Goal: Task Accomplishment & Management: Manage account settings

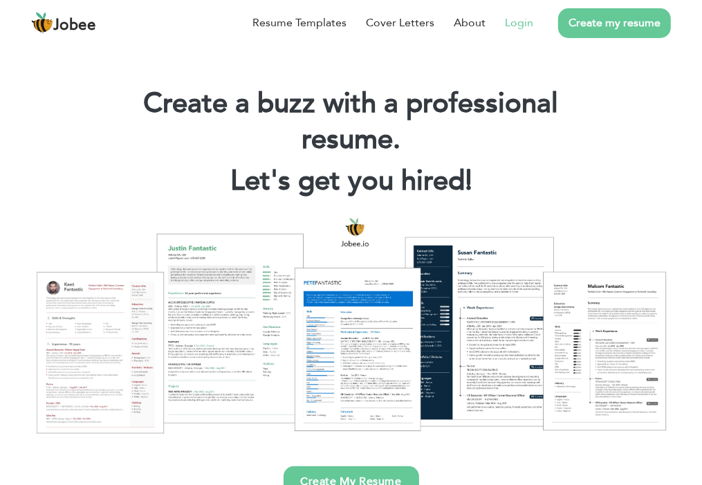
click at [529, 21] on link "Login" at bounding box center [519, 23] width 28 height 17
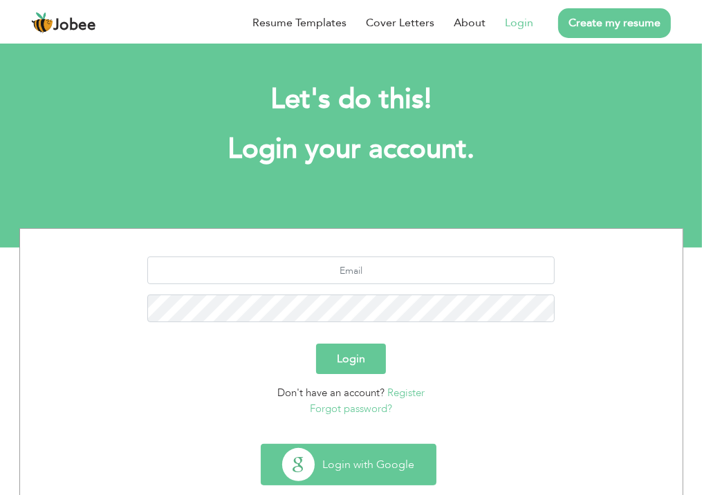
click at [350, 480] on button "Login with Google" at bounding box center [349, 465] width 174 height 40
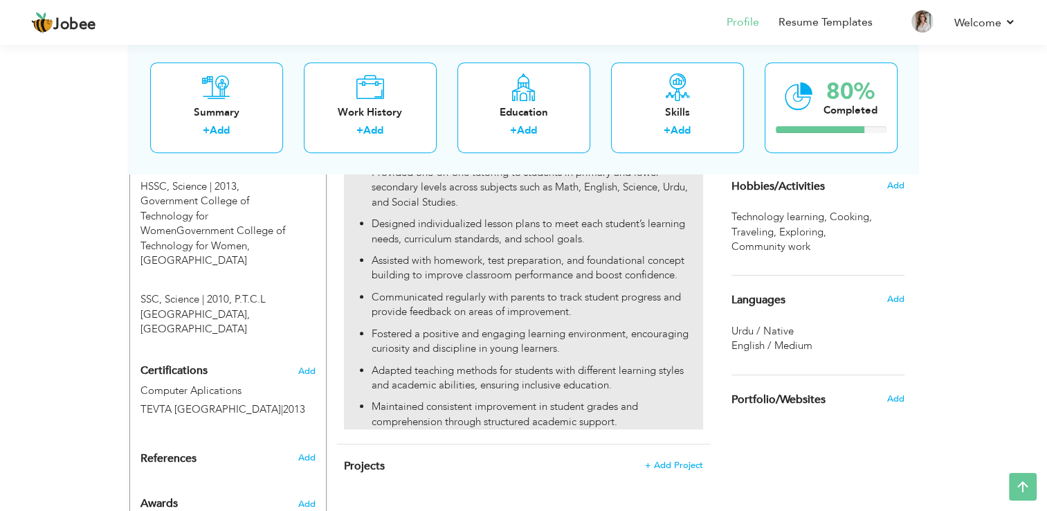
scroll to position [698, 0]
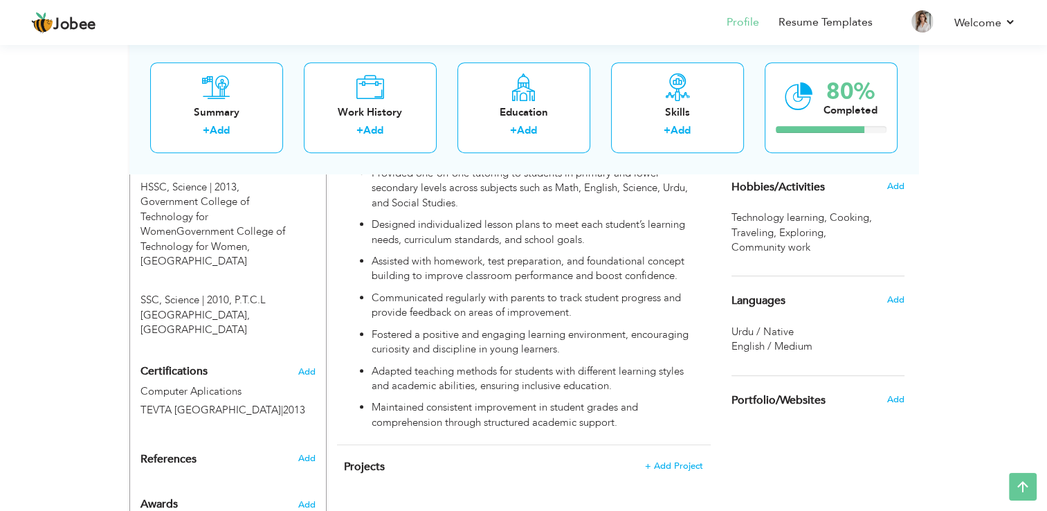
click at [712, 339] on span "English / Medium" at bounding box center [771, 346] width 81 height 14
click at [712, 290] on div "Add" at bounding box center [898, 299] width 33 height 26
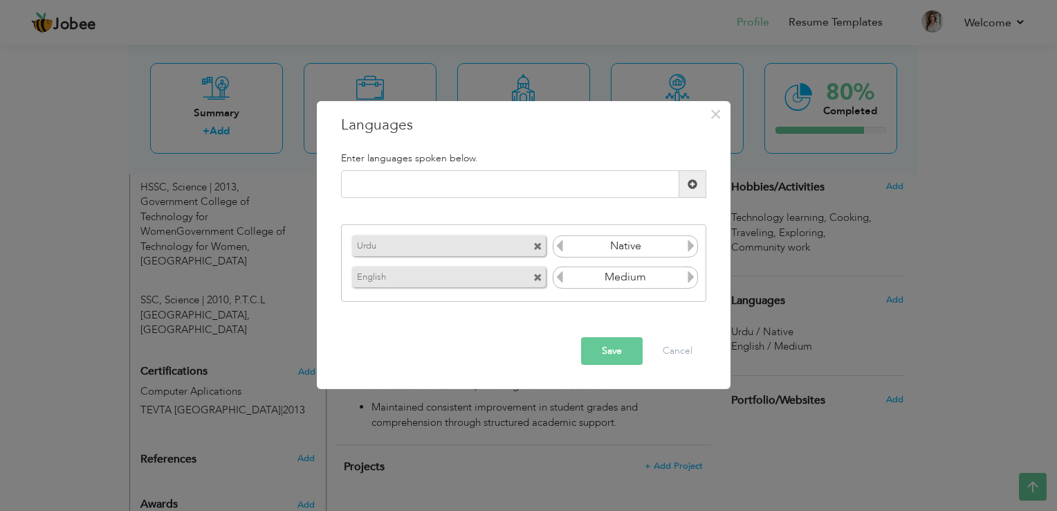
click at [563, 248] on icon at bounding box center [560, 245] width 12 height 12
click at [562, 249] on icon at bounding box center [560, 245] width 12 height 12
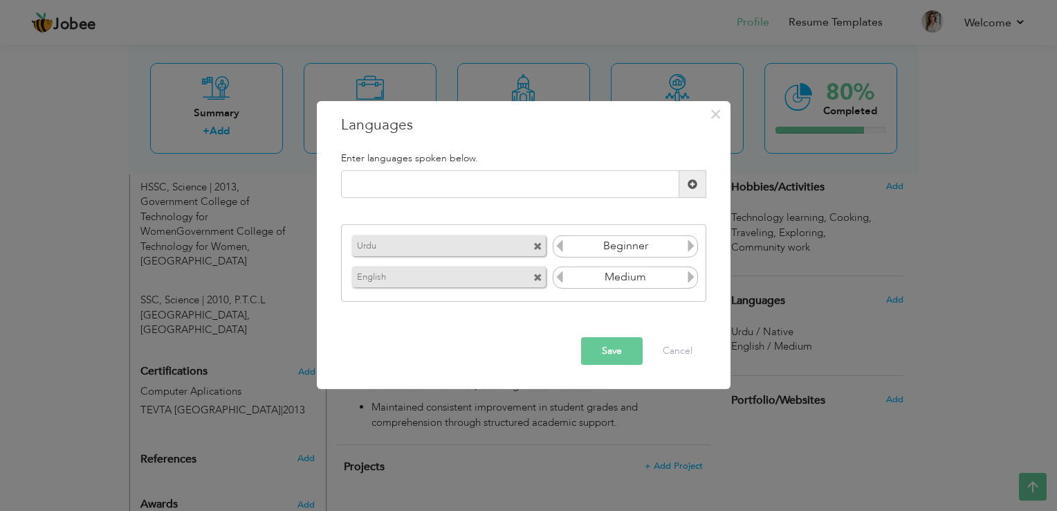
click at [562, 249] on icon at bounding box center [560, 245] width 12 height 12
click at [554, 286] on span at bounding box center [560, 279] width 12 height 18
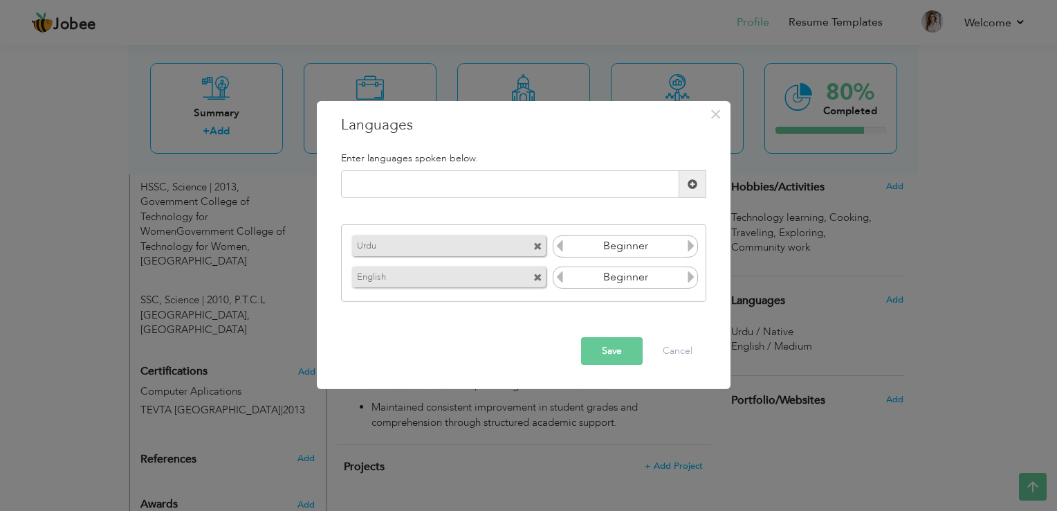
click at [554, 286] on span at bounding box center [560, 279] width 12 height 18
click at [558, 283] on icon at bounding box center [560, 277] width 12 height 12
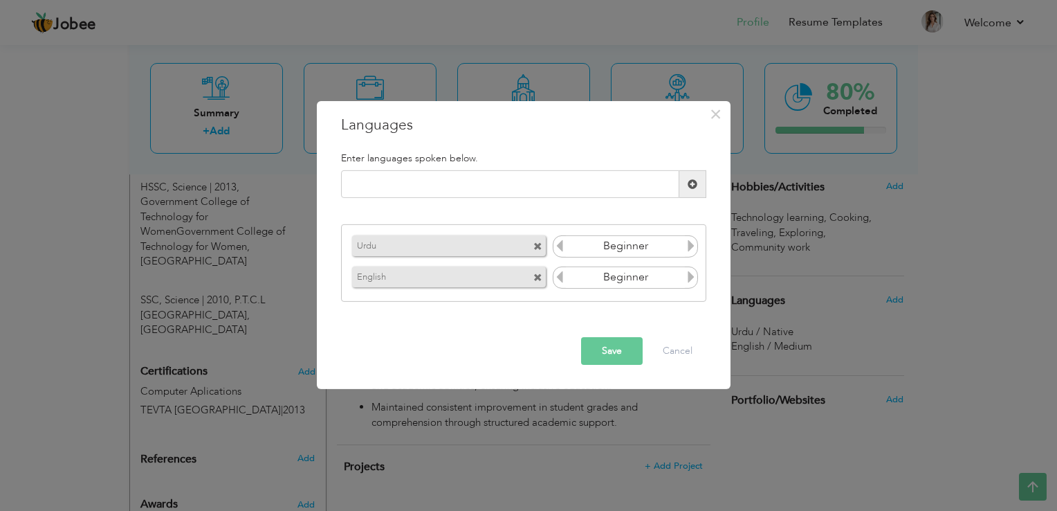
click at [558, 282] on icon at bounding box center [560, 277] width 12 height 12
drag, startPoint x: 558, startPoint y: 282, endPoint x: 553, endPoint y: 275, distance: 8.4
click at [554, 275] on icon at bounding box center [560, 277] width 12 height 12
click at [551, 277] on div "English Medium" at bounding box center [524, 277] width 350 height 28
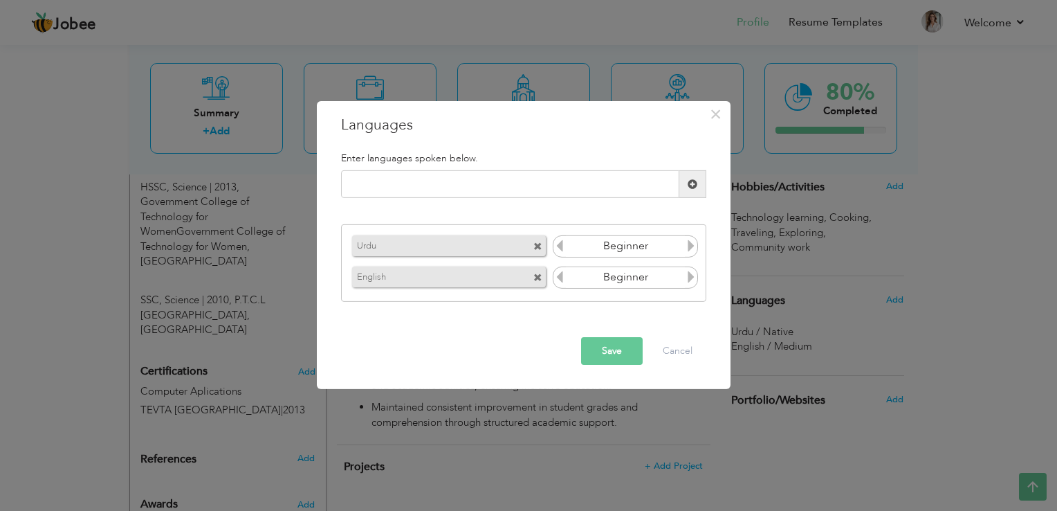
click at [554, 280] on icon at bounding box center [560, 277] width 12 height 12
click at [551, 277] on div "English Medium" at bounding box center [524, 277] width 350 height 28
drag, startPoint x: 551, startPoint y: 277, endPoint x: 545, endPoint y: 272, distance: 7.4
click at [545, 272] on div "English" at bounding box center [451, 277] width 204 height 28
drag, startPoint x: 545, startPoint y: 272, endPoint x: 536, endPoint y: 266, distance: 11.5
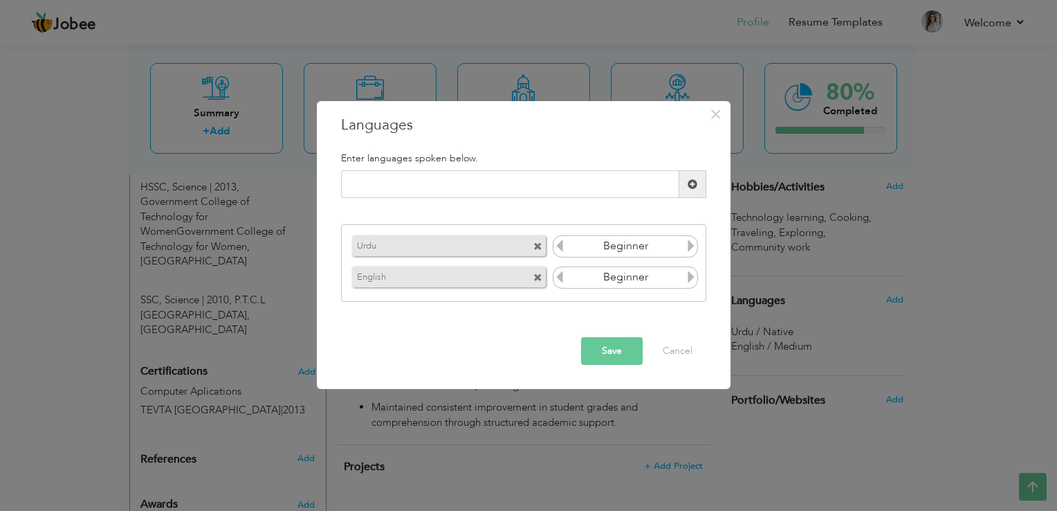
click at [536, 266] on div "English" at bounding box center [451, 277] width 204 height 28
click at [534, 265] on div "English" at bounding box center [451, 277] width 204 height 28
click at [521, 253] on div "Urdu Native English Medium" at bounding box center [523, 263] width 365 height 78
drag, startPoint x: 534, startPoint y: 267, endPoint x: 523, endPoint y: 258, distance: 14.3
click at [523, 258] on div "Urdu Native English Medium" at bounding box center [523, 263] width 365 height 78
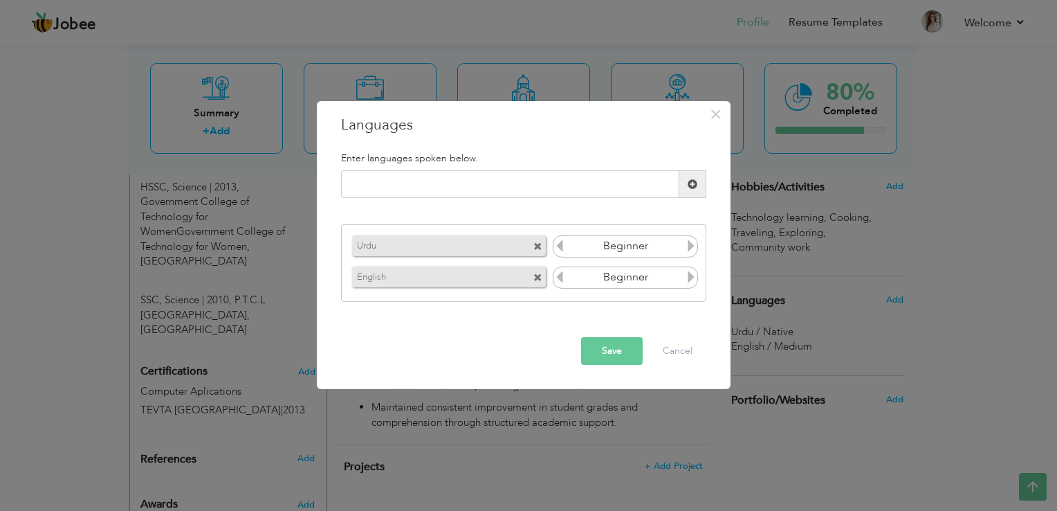
click at [697, 192] on span at bounding box center [693, 184] width 27 height 28
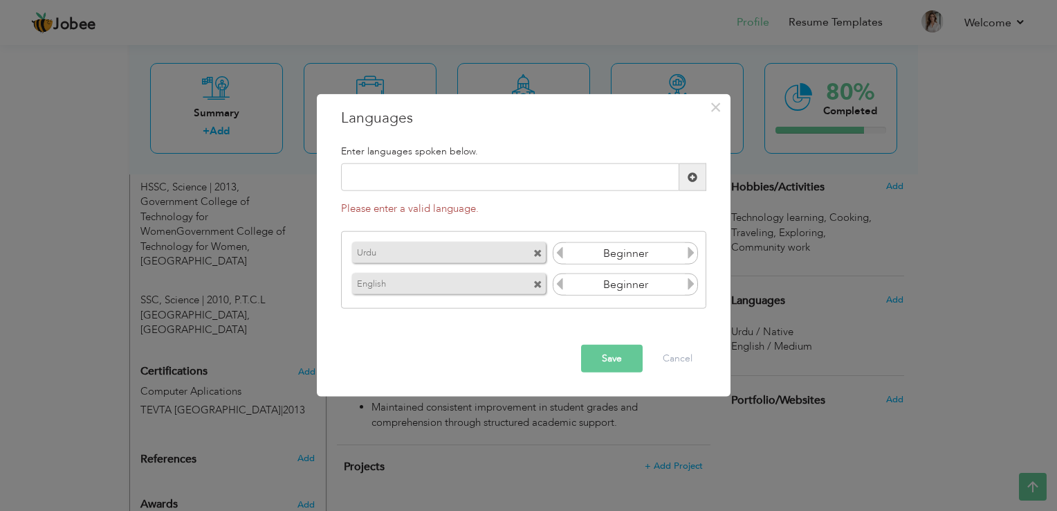
click at [581, 152] on h5 "Enter languages spoken below." at bounding box center [523, 151] width 365 height 10
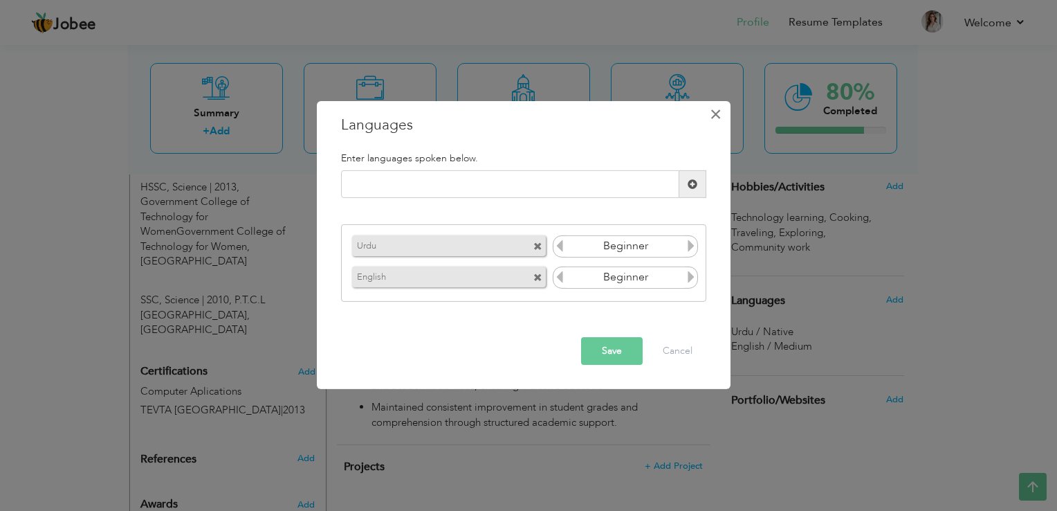
click at [712, 122] on span "×" at bounding box center [716, 114] width 12 height 25
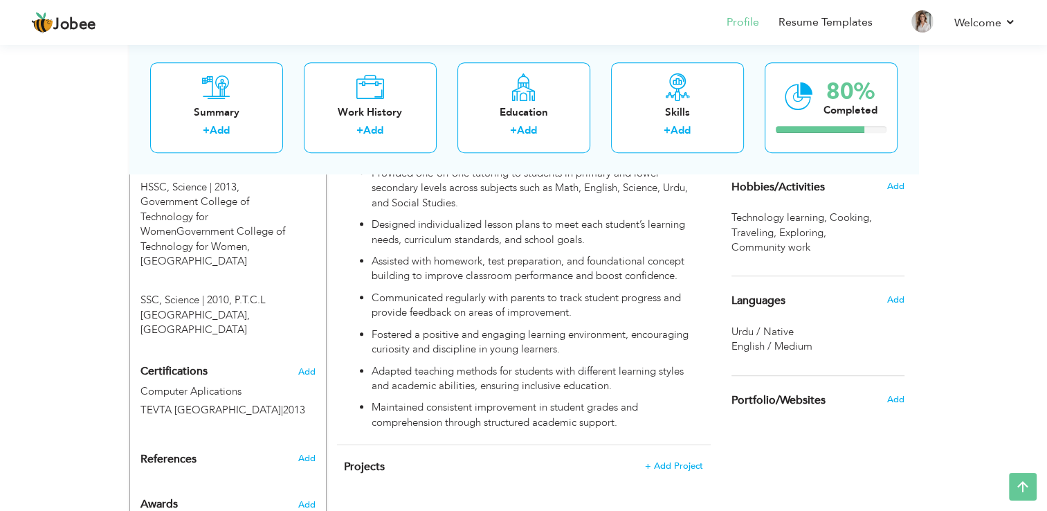
click at [712, 187] on div "Add" at bounding box center [898, 186] width 33 height 26
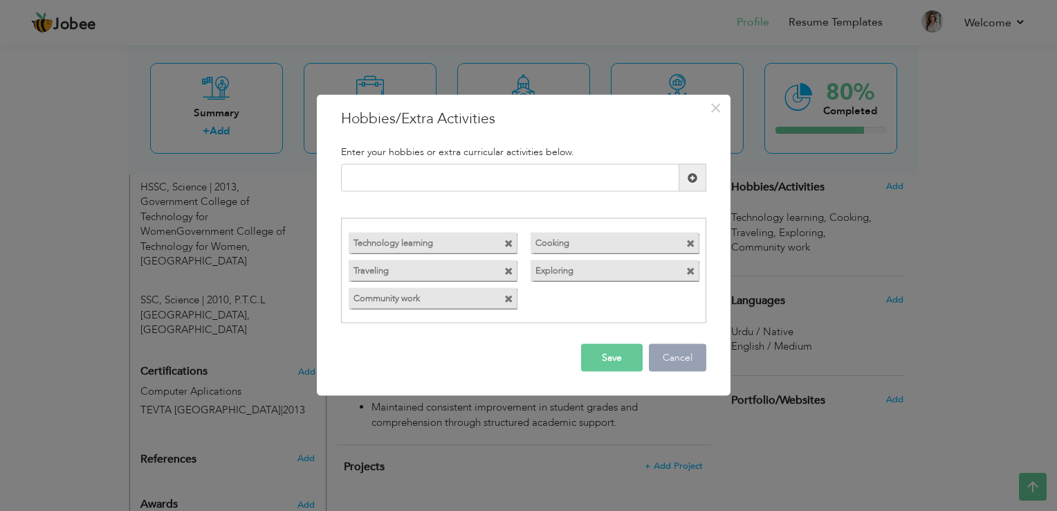
click at [690, 367] on button "Cancel" at bounding box center [677, 357] width 57 height 28
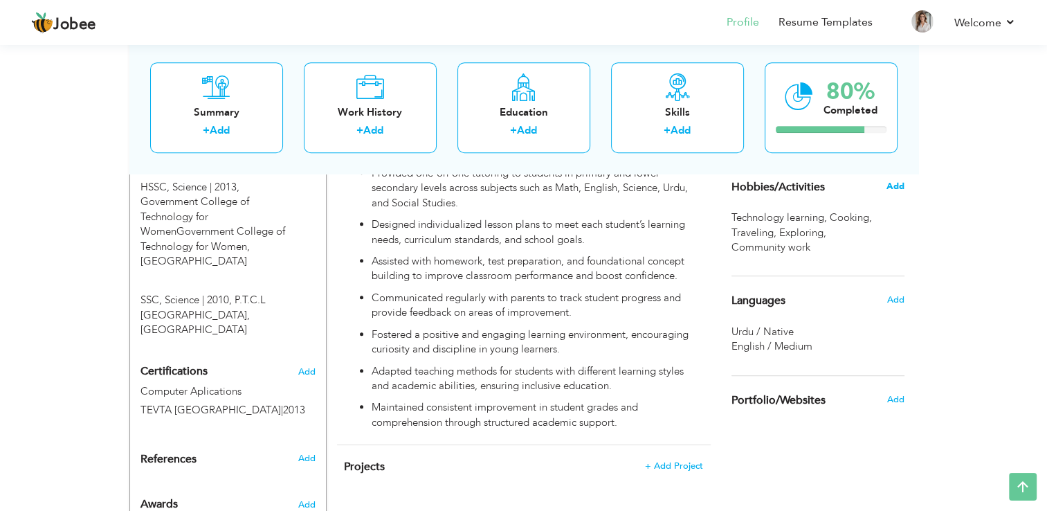
click at [712, 187] on span "Add" at bounding box center [895, 186] width 18 height 12
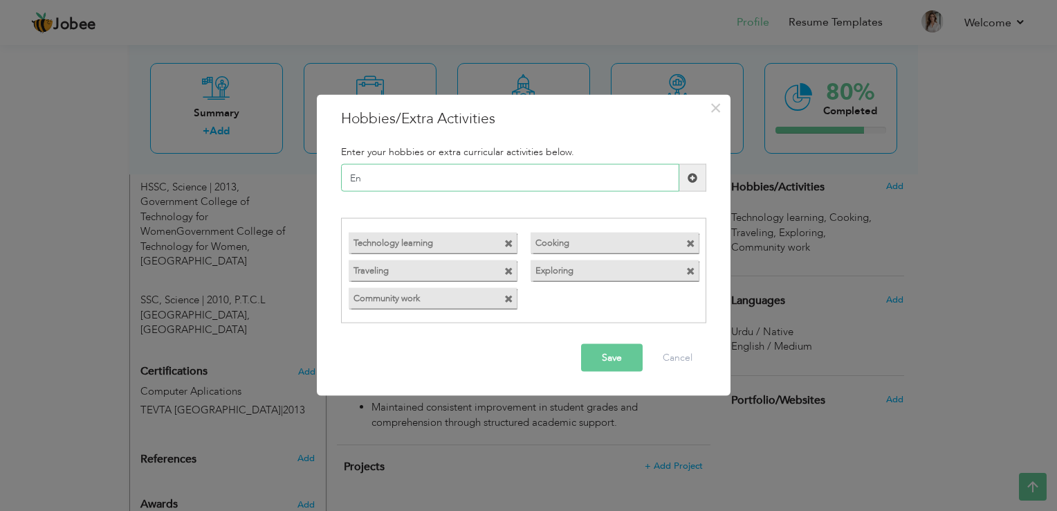
type input "E"
type input "Languages"
drag, startPoint x: 690, startPoint y: 179, endPoint x: 686, endPoint y: 173, distance: 7.1
click at [686, 173] on span at bounding box center [693, 178] width 27 height 28
click at [620, 356] on button "Save" at bounding box center [612, 357] width 62 height 28
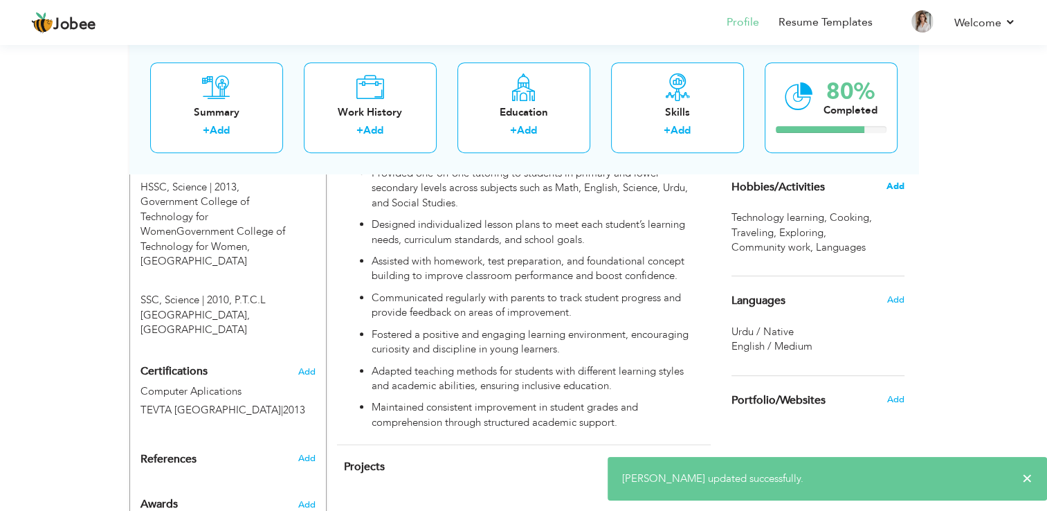
click at [712, 188] on span "Add" at bounding box center [895, 186] width 18 height 12
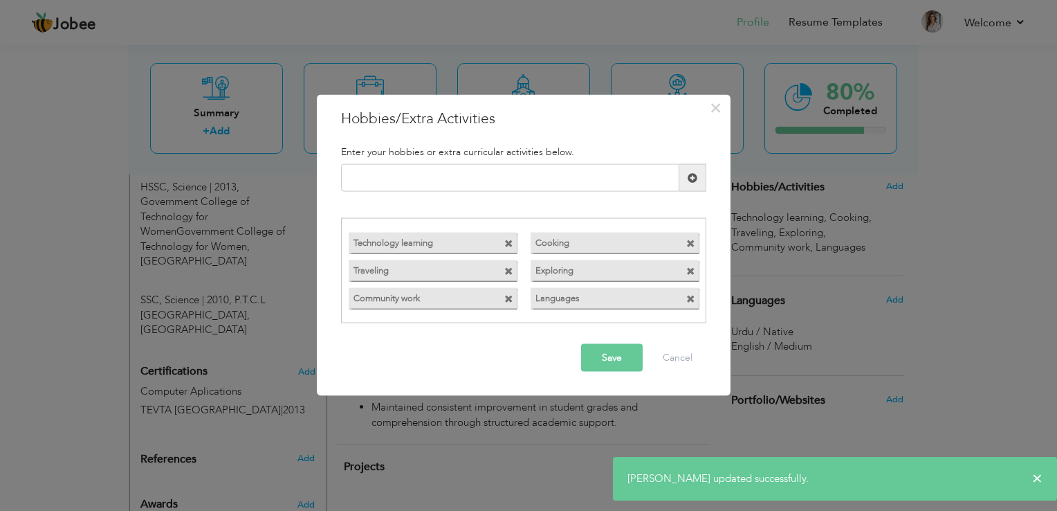
click at [692, 301] on span at bounding box center [690, 298] width 9 height 9
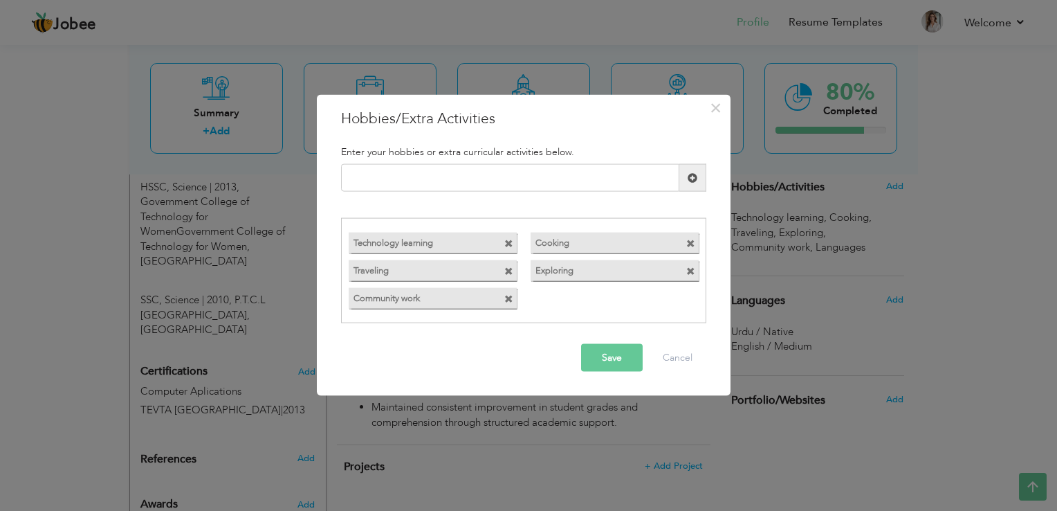
click at [621, 349] on button "Save" at bounding box center [612, 357] width 62 height 28
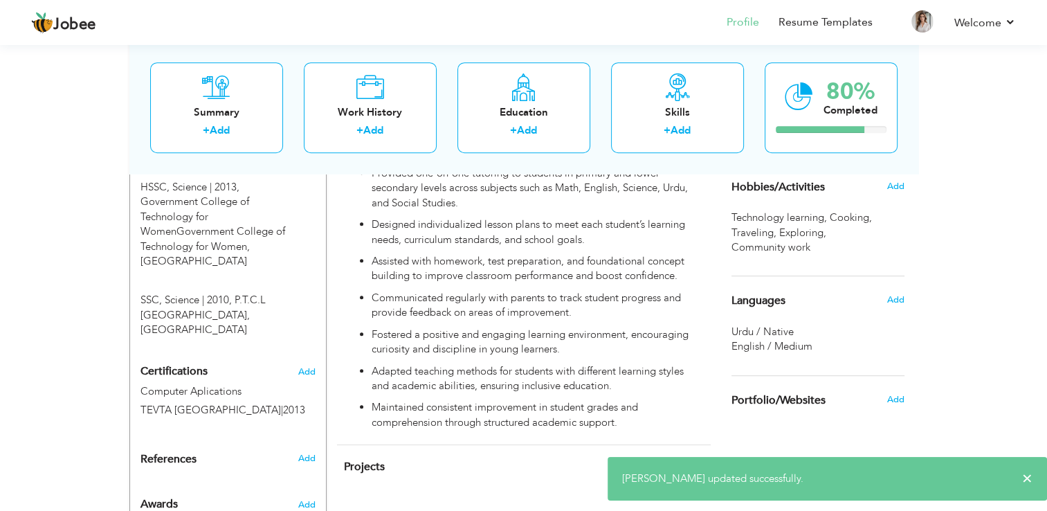
click at [712, 301] on div "Add" at bounding box center [898, 299] width 33 height 26
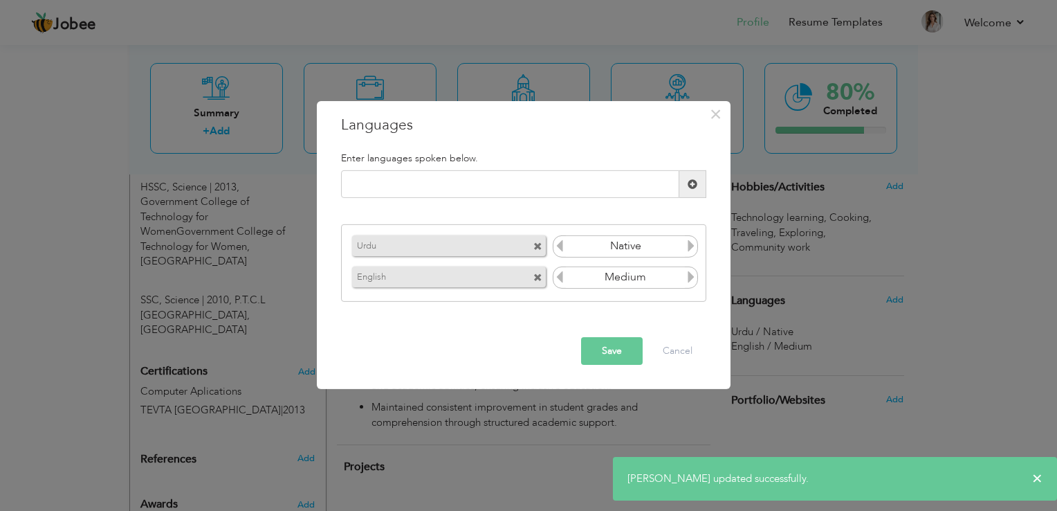
click at [687, 244] on icon at bounding box center [691, 245] width 12 height 12
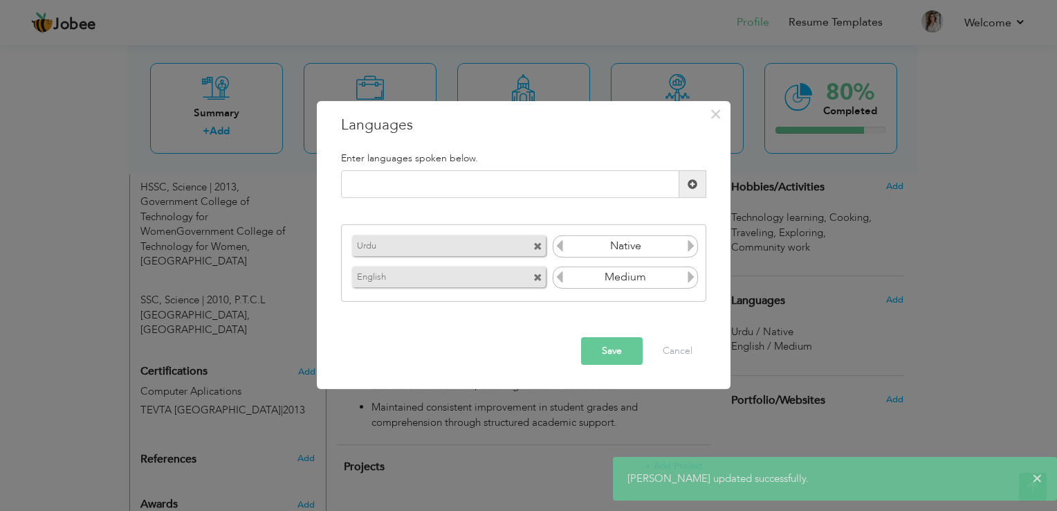
click at [685, 273] on icon at bounding box center [691, 277] width 12 height 12
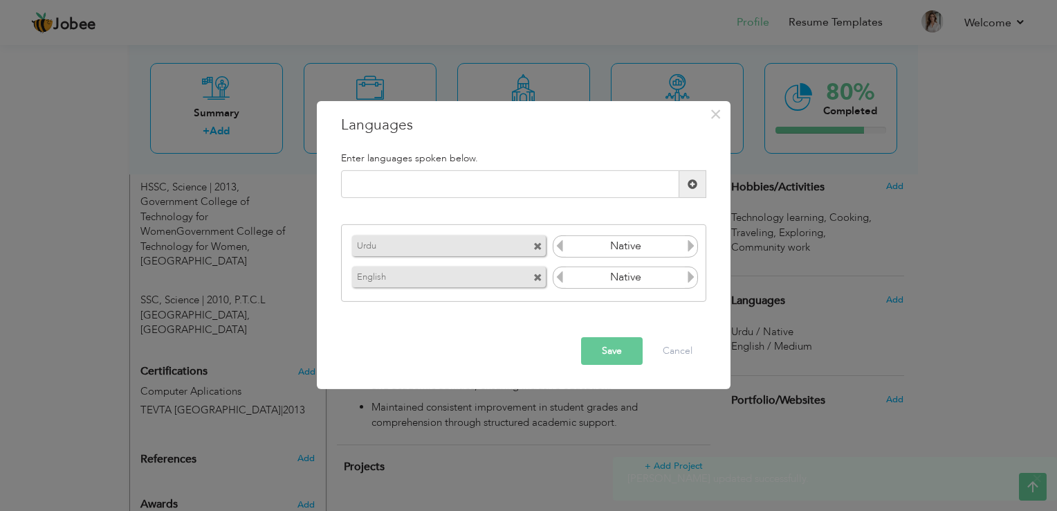
click at [685, 273] on icon at bounding box center [691, 277] width 12 height 12
click at [685, 272] on icon at bounding box center [691, 277] width 12 height 12
click at [683, 268] on input "Medium" at bounding box center [626, 277] width 120 height 21
click at [566, 247] on input "Native" at bounding box center [626, 246] width 120 height 21
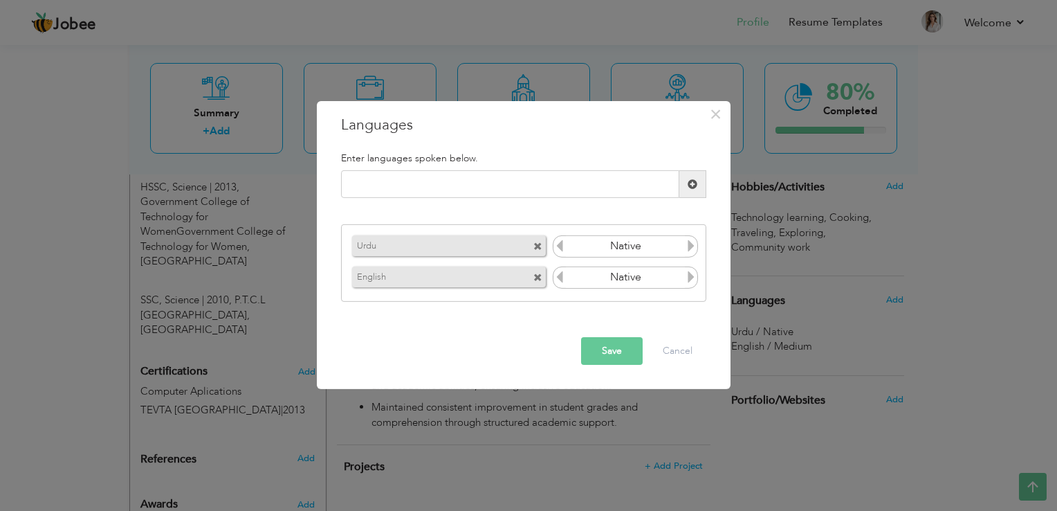
click at [566, 247] on input "Native" at bounding box center [626, 246] width 120 height 21
drag, startPoint x: 565, startPoint y: 247, endPoint x: 581, endPoint y: 251, distance: 15.6
click at [581, 251] on input "Native" at bounding box center [626, 246] width 120 height 21
click at [712, 114] on span "×" at bounding box center [716, 114] width 12 height 25
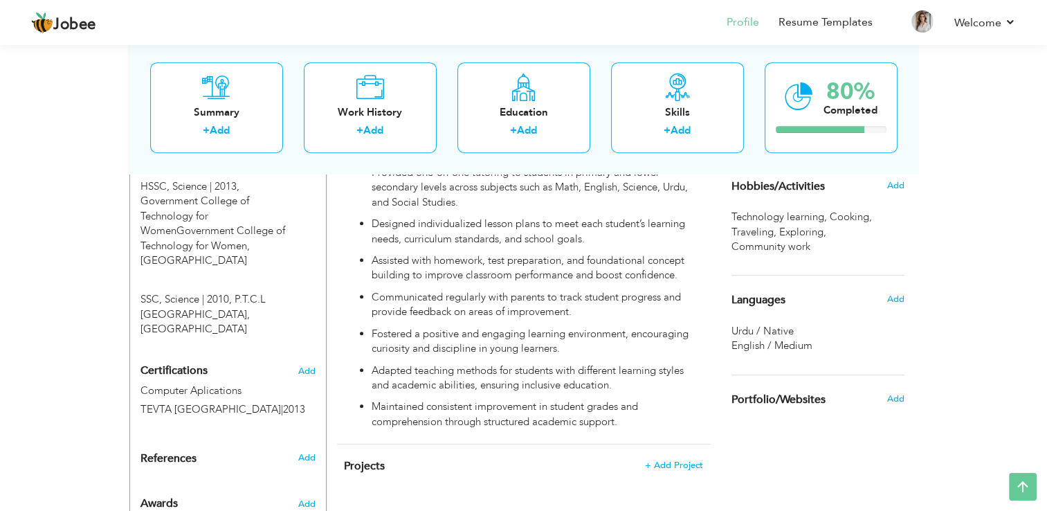
scroll to position [720, 0]
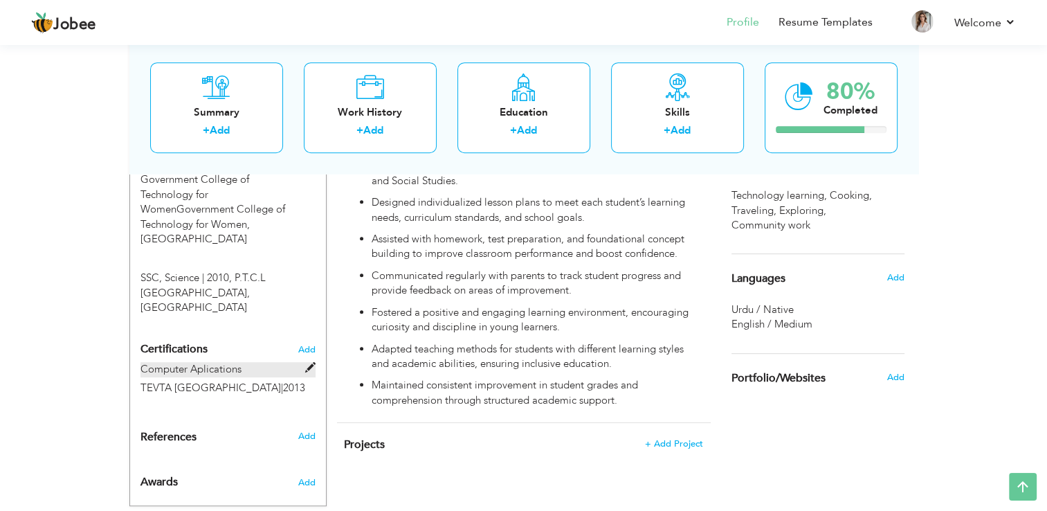
drag, startPoint x: 274, startPoint y: 347, endPoint x: 307, endPoint y: 334, distance: 35.7
click at [307, 362] on div "Computer Aplications TEVTA [GEOGRAPHIC_DATA] | 2013" at bounding box center [228, 380] width 196 height 37
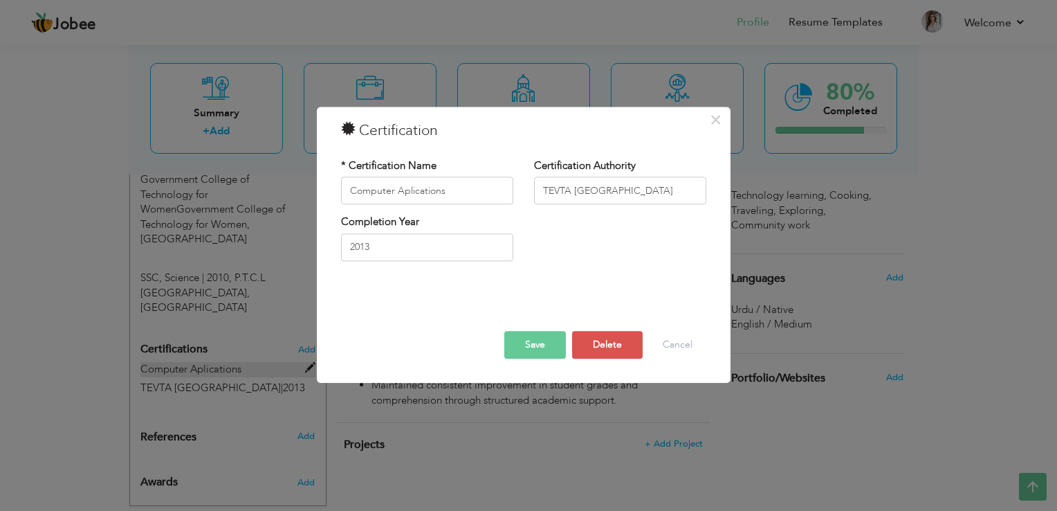
click at [307, 334] on div "× Certification * Certification Name Computer Aplications Certification Authori…" at bounding box center [528, 255] width 1057 height 511
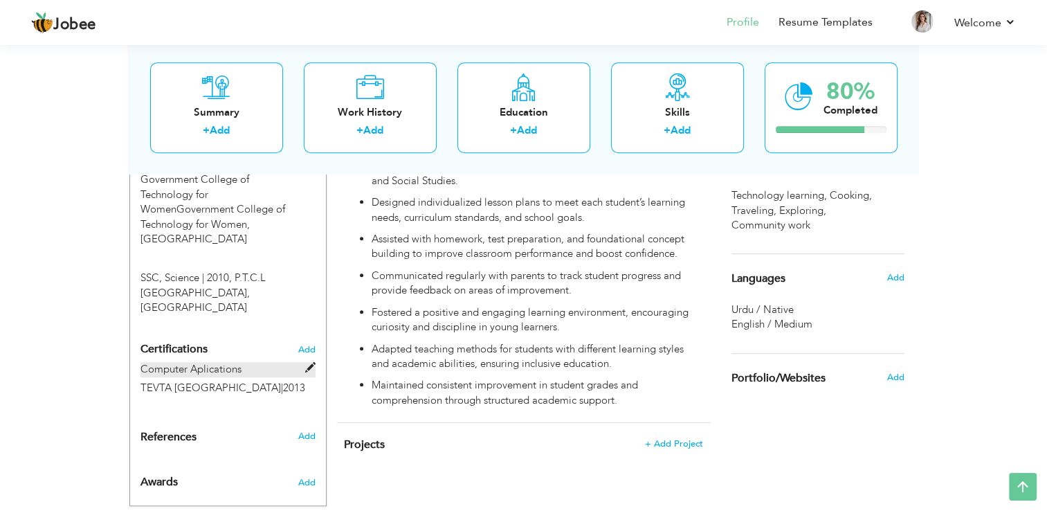
click at [301, 362] on label "Computer Aplications" at bounding box center [227, 369] width 175 height 15
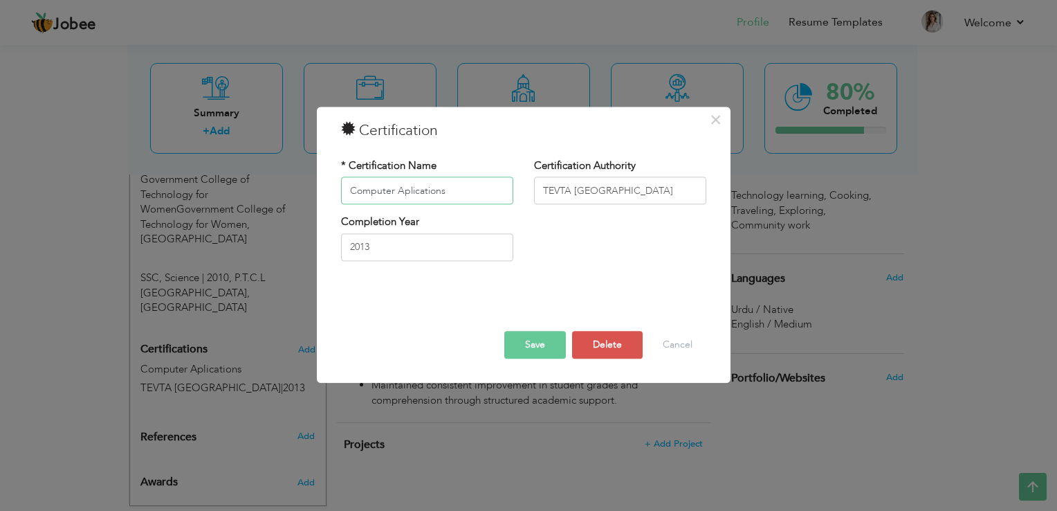
click at [488, 192] on input "Computer Aplications" at bounding box center [427, 191] width 172 height 28
click at [387, 174] on div "* Certification Name Computer Aplications" at bounding box center [427, 181] width 172 height 46
click at [408, 192] on input "Computer Aplications" at bounding box center [427, 191] width 172 height 28
type input "Computer Applications"
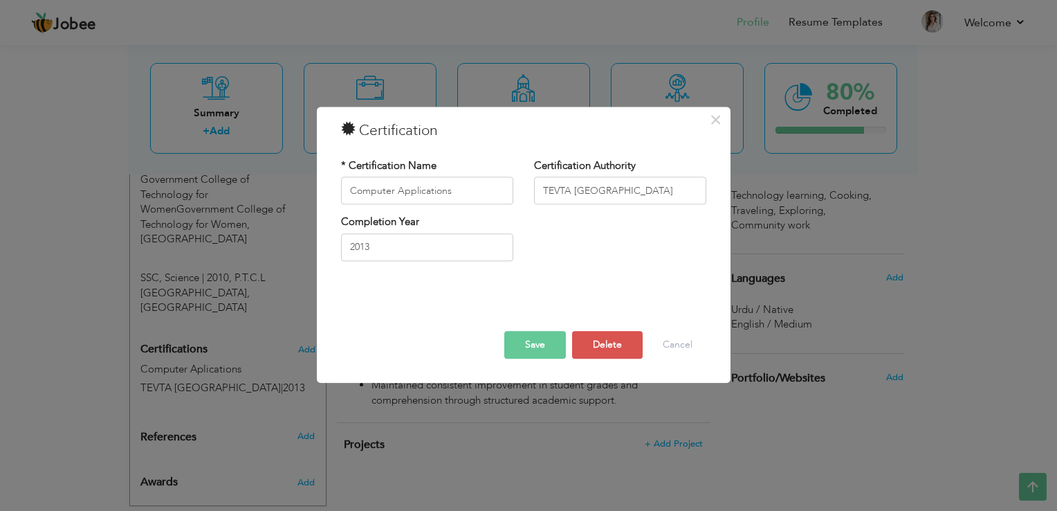
click at [520, 348] on button "Save" at bounding box center [535, 345] width 62 height 28
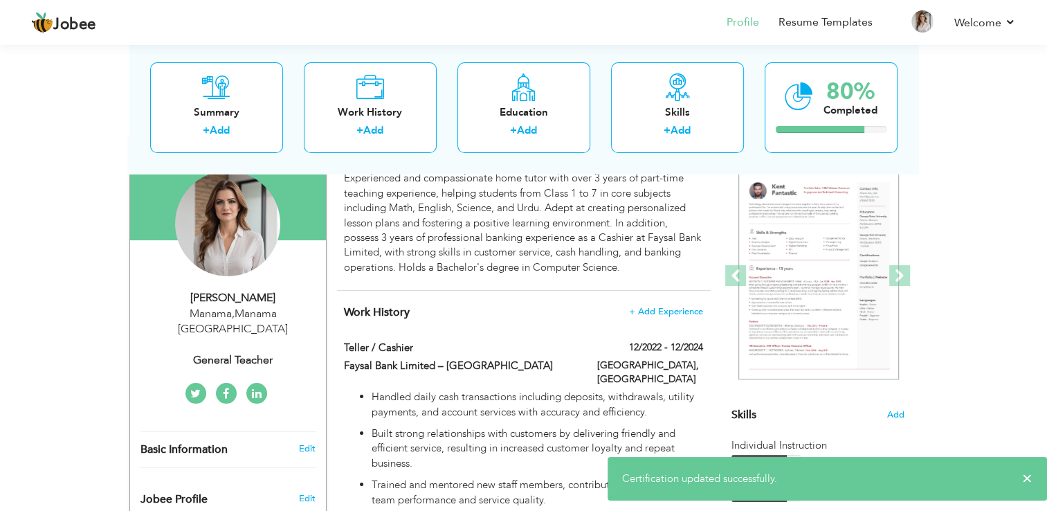
scroll to position [0, 0]
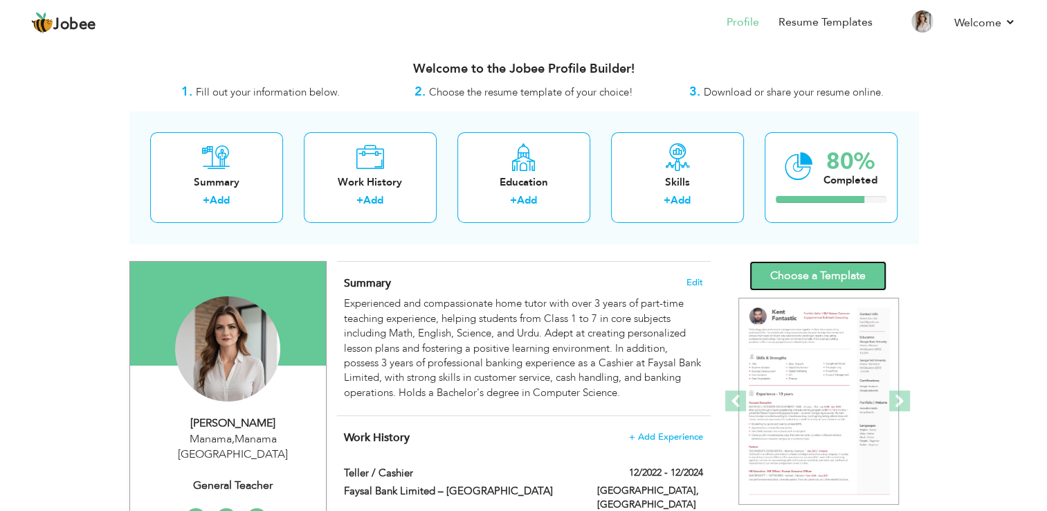
click at [712, 278] on link "Choose a Template" at bounding box center [817, 276] width 137 height 30
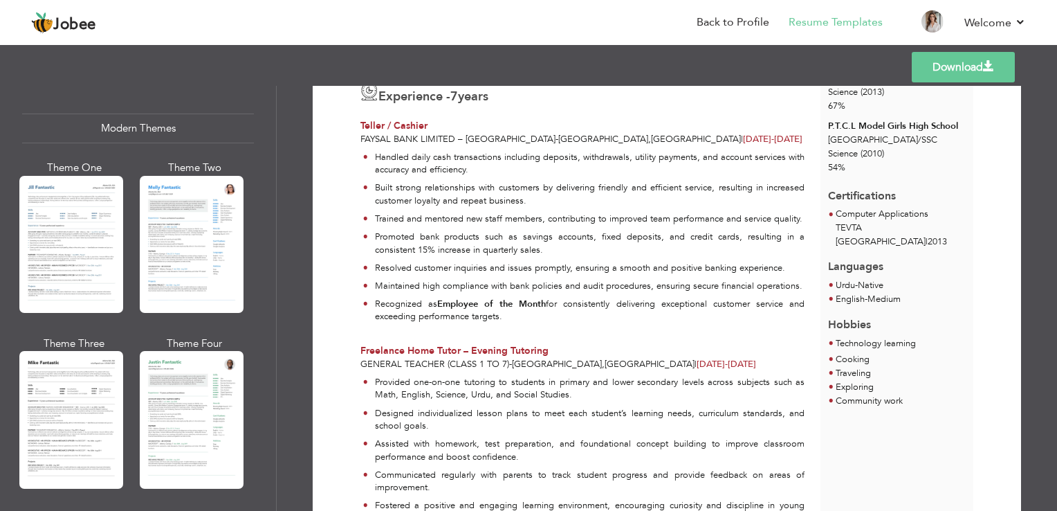
scroll to position [642, 0]
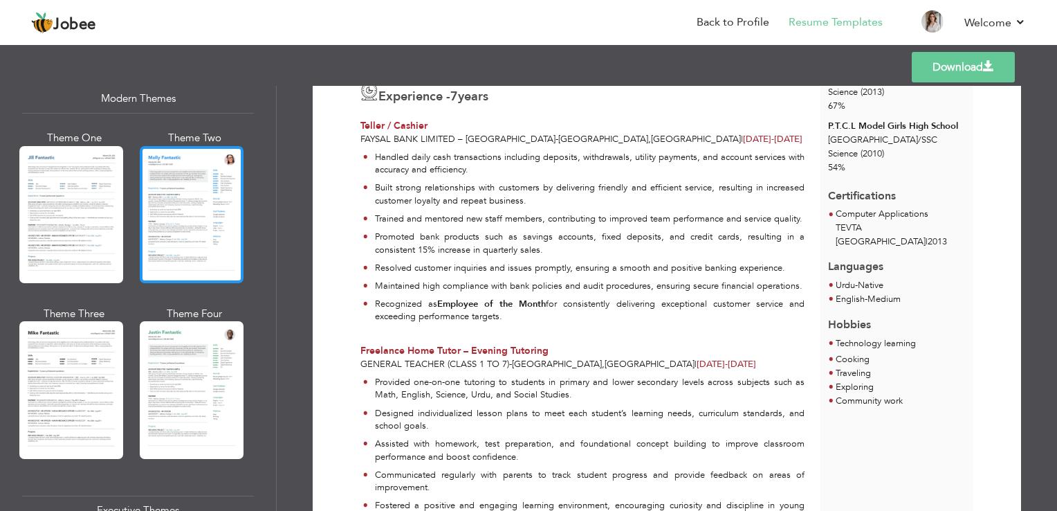
click at [216, 206] on div at bounding box center [192, 214] width 104 height 137
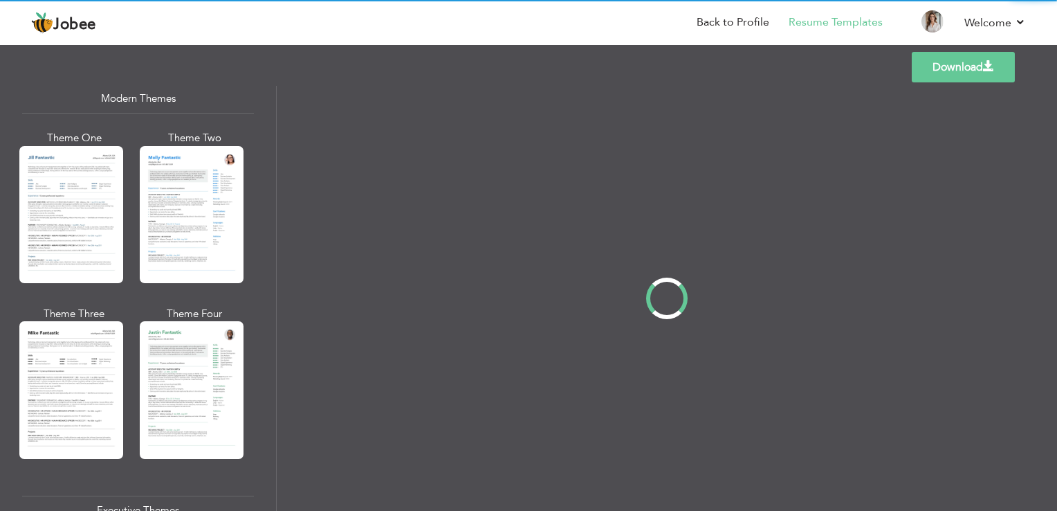
scroll to position [0, 0]
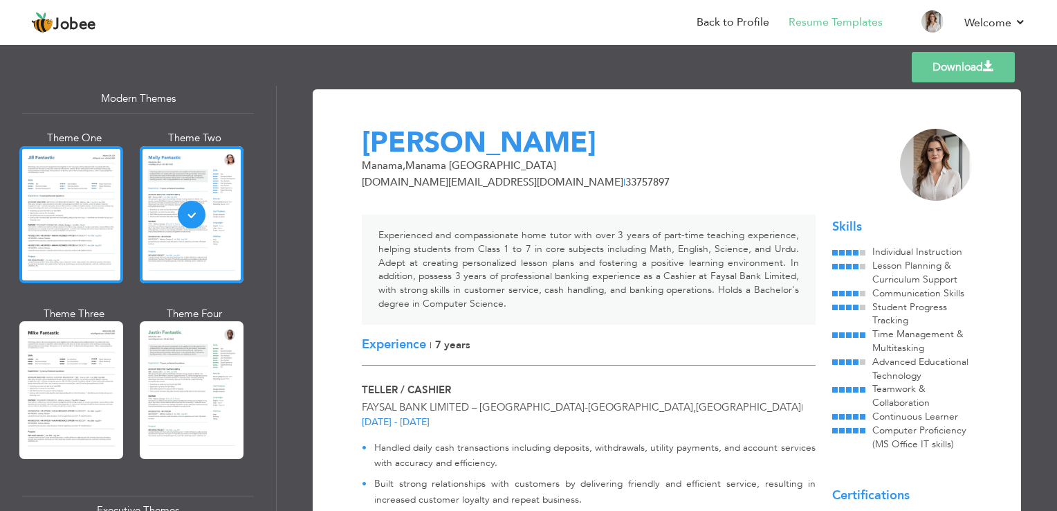
click at [86, 237] on div at bounding box center [71, 214] width 104 height 137
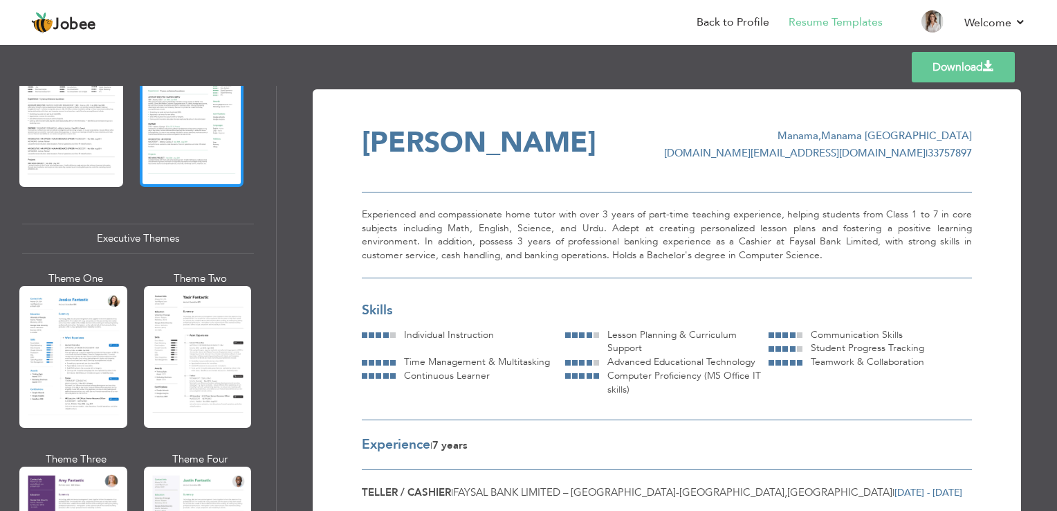
scroll to position [913, 0]
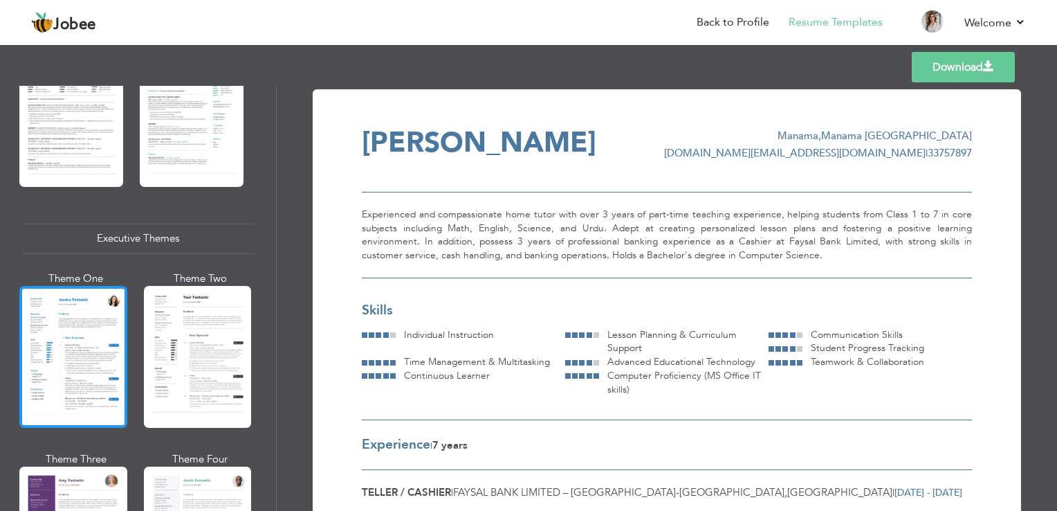
click at [105, 328] on div at bounding box center [73, 357] width 108 height 142
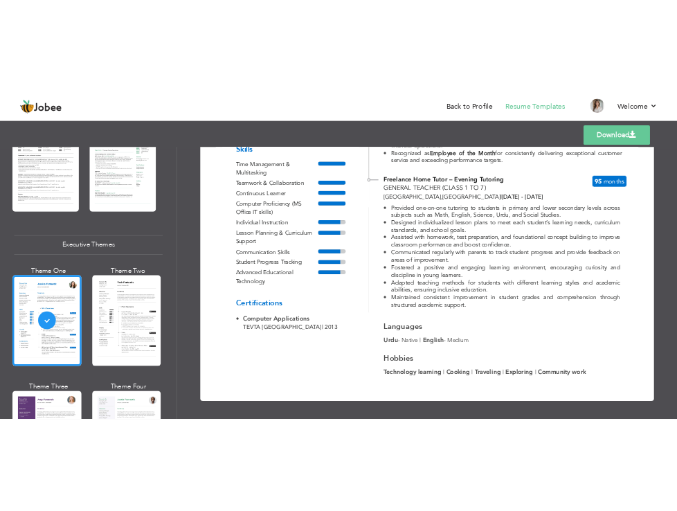
scroll to position [579, 0]
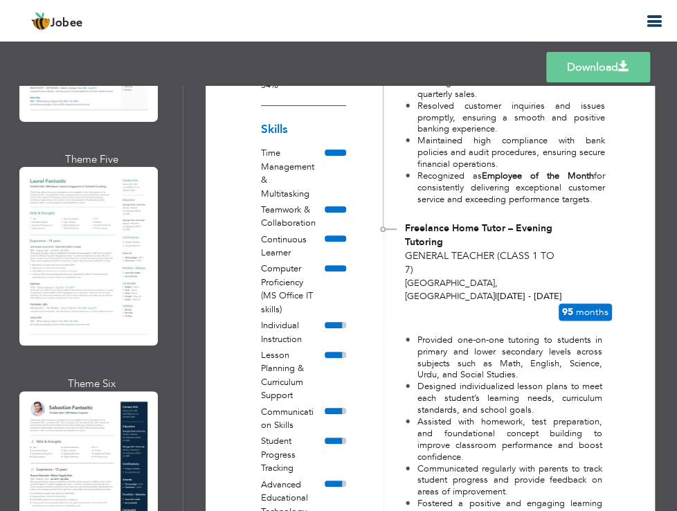
click at [613, 70] on link "Download" at bounding box center [598, 67] width 104 height 30
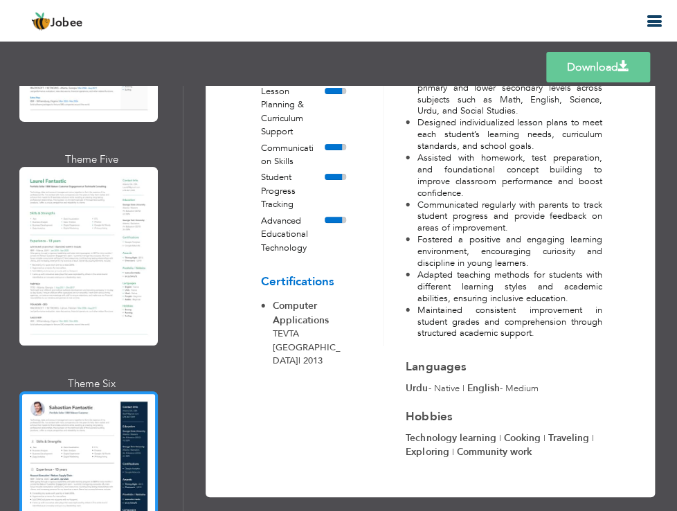
click at [102, 447] on div at bounding box center [88, 480] width 138 height 179
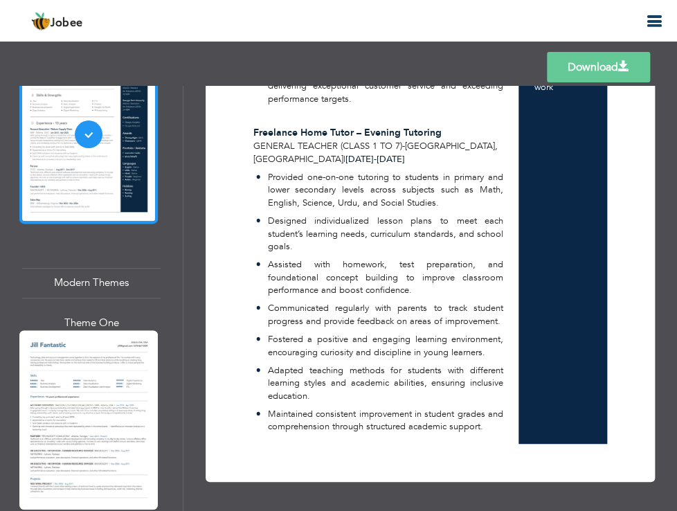
scroll to position [1269, 0]
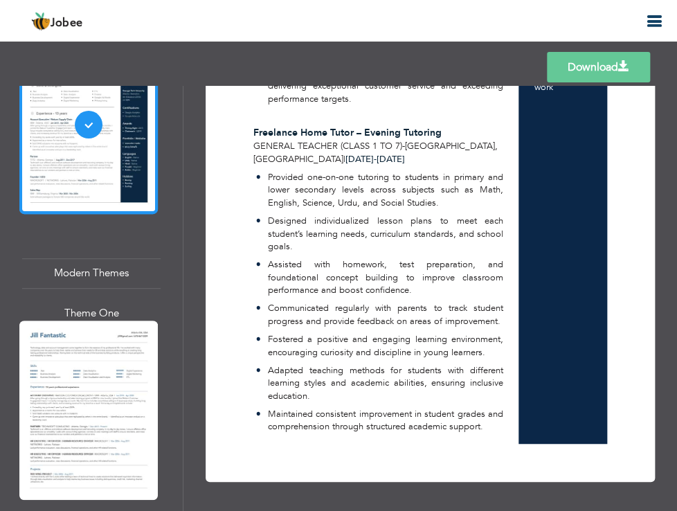
click at [112, 404] on div at bounding box center [88, 409] width 138 height 179
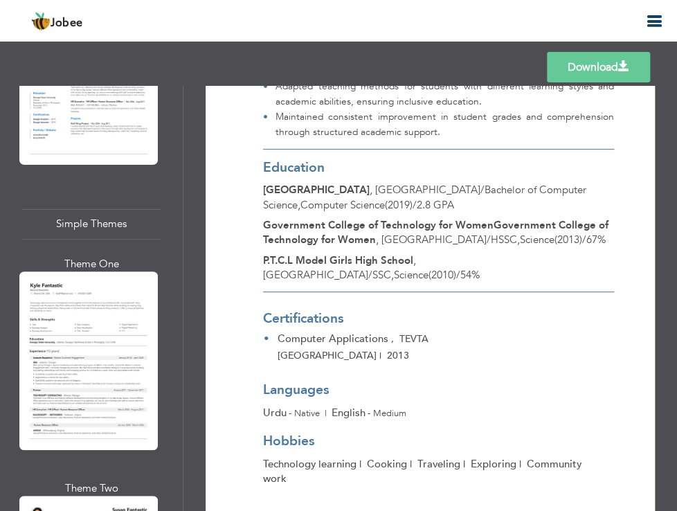
scroll to position [5586, 0]
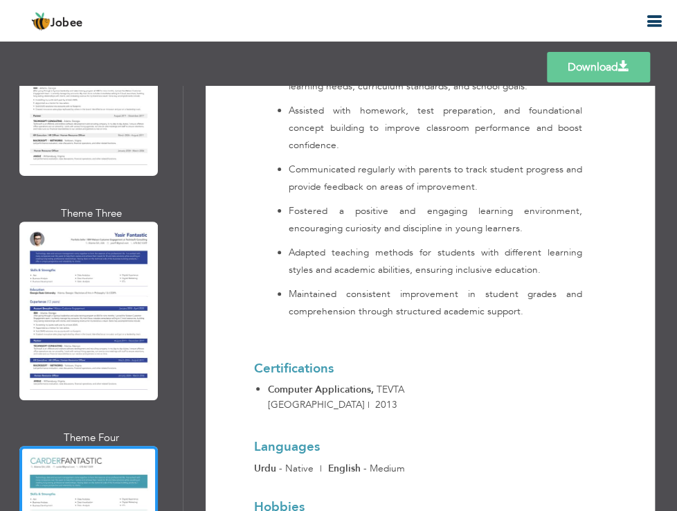
scroll to position [1348, 0]
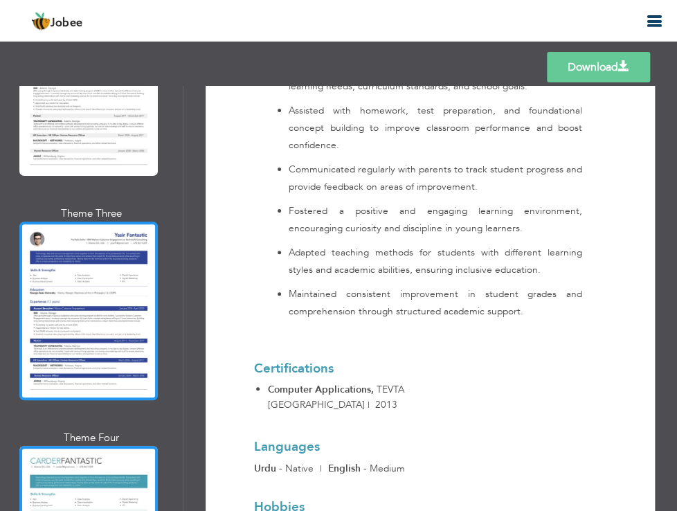
click at [130, 221] on div at bounding box center [88, 310] width 138 height 179
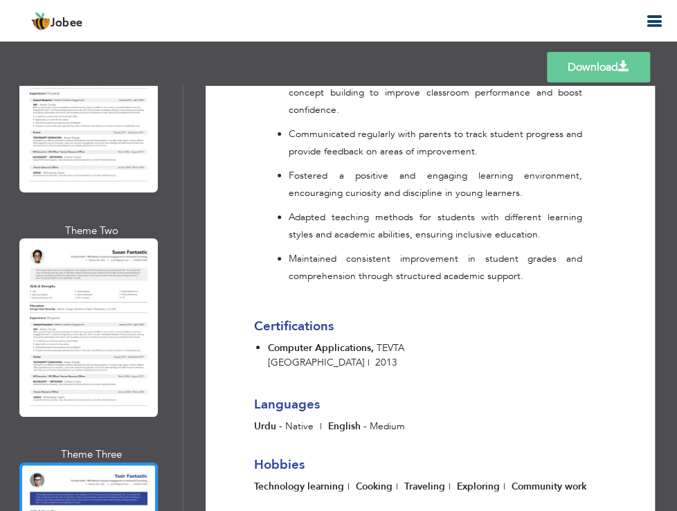
scroll to position [5317, 0]
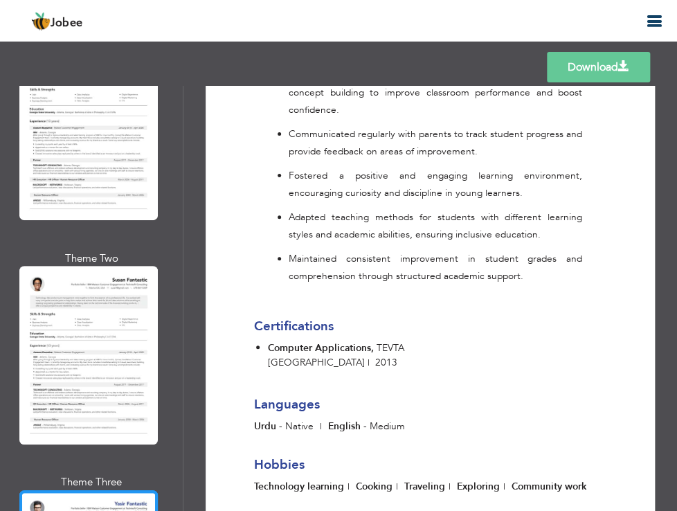
click at [101, 266] on div at bounding box center [88, 355] width 138 height 179
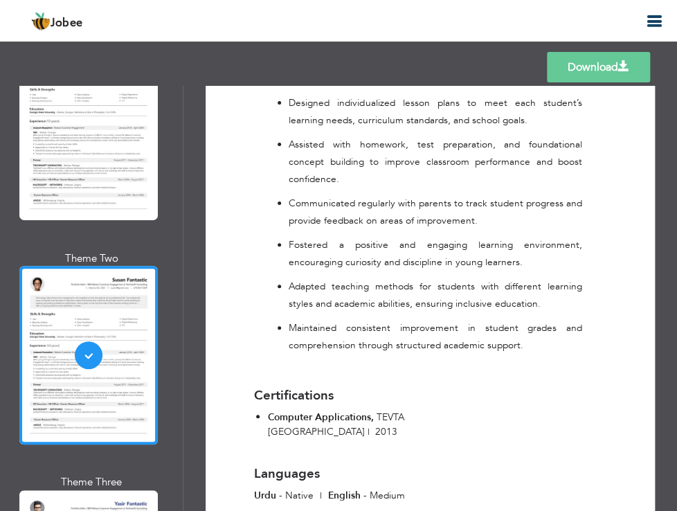
scroll to position [1357, 0]
